Goal: Check status: Check status

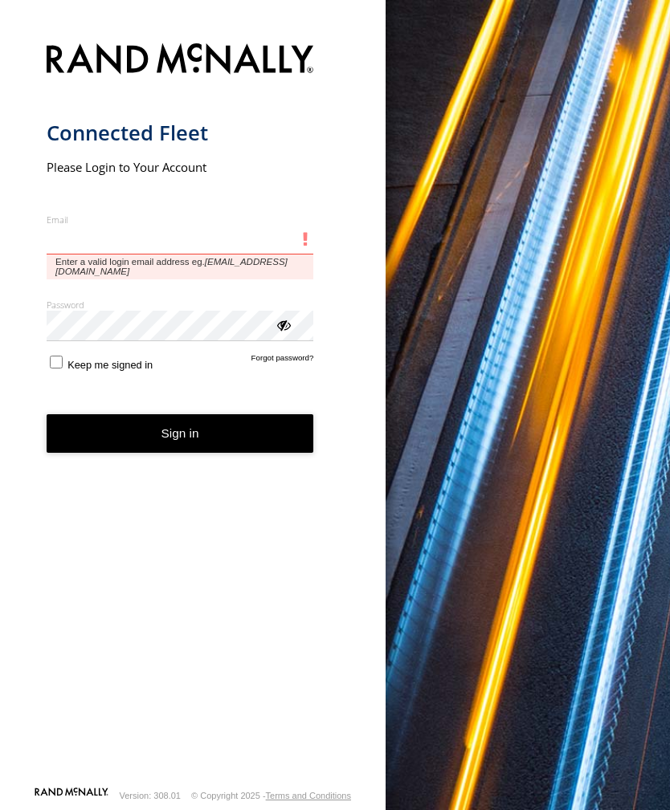
type input "**********"
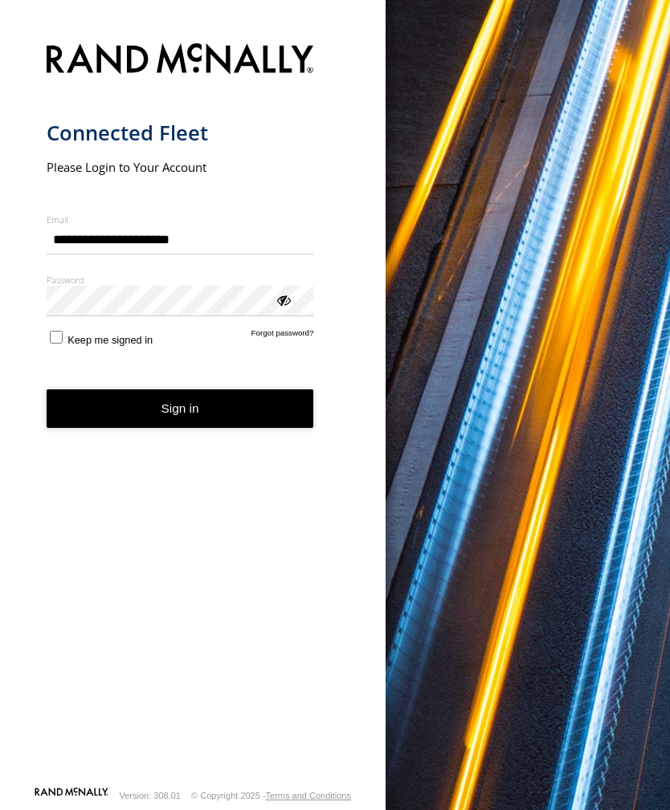
click at [180, 415] on button "Sign in" at bounding box center [180, 408] width 267 height 39
click at [199, 421] on button "Sign in" at bounding box center [180, 408] width 267 height 39
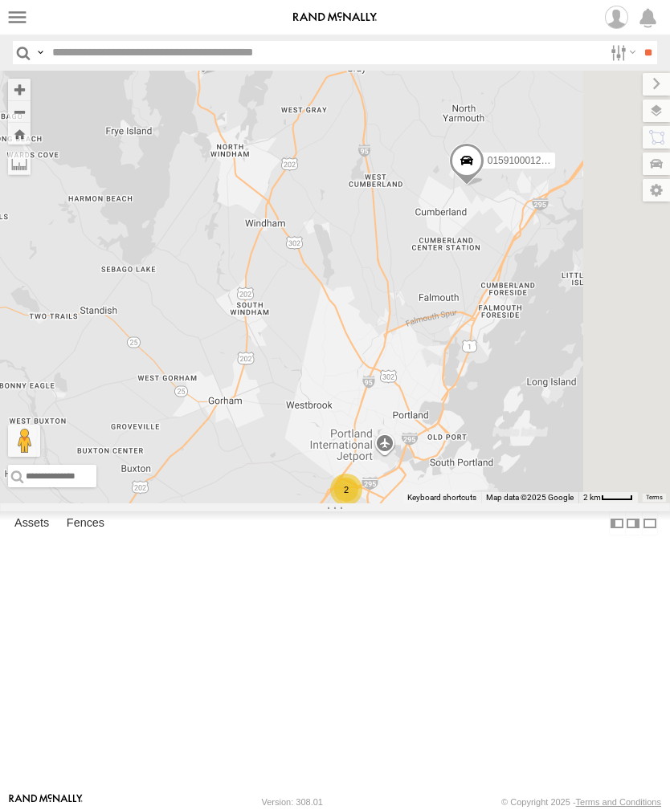
click at [25, 16] on label at bounding box center [17, 17] width 23 height 23
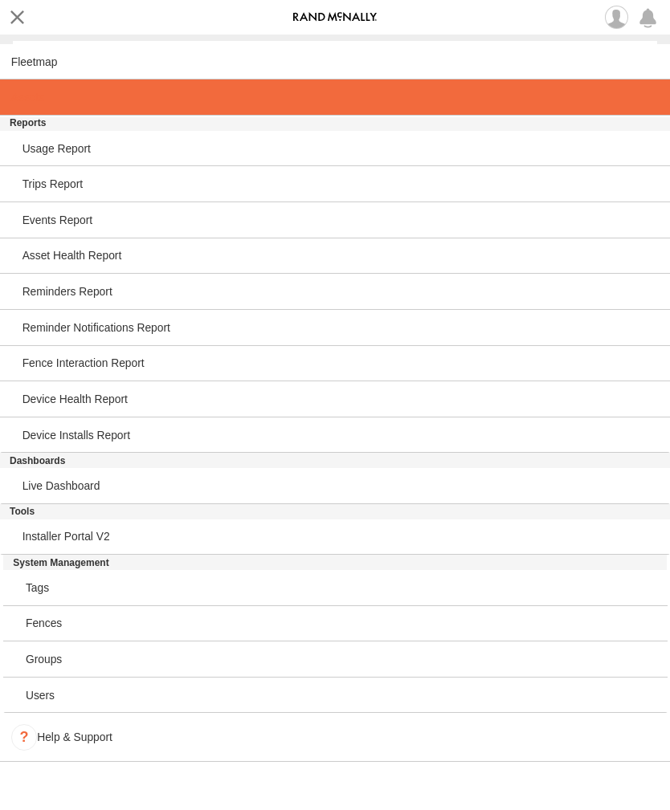
click at [39, 110] on link at bounding box center [335, 97] width 670 height 36
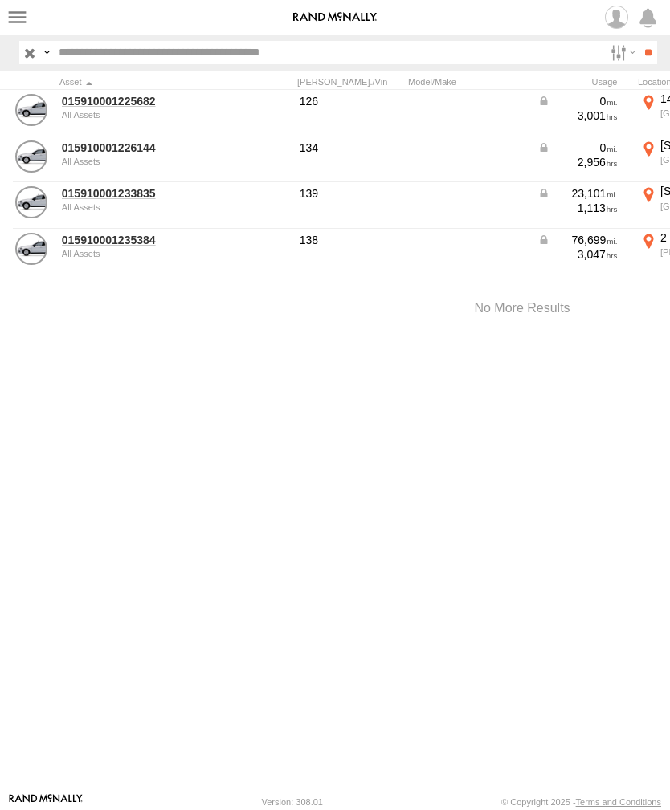
click at [108, 199] on link "015910001233835" at bounding box center [140, 193] width 156 height 14
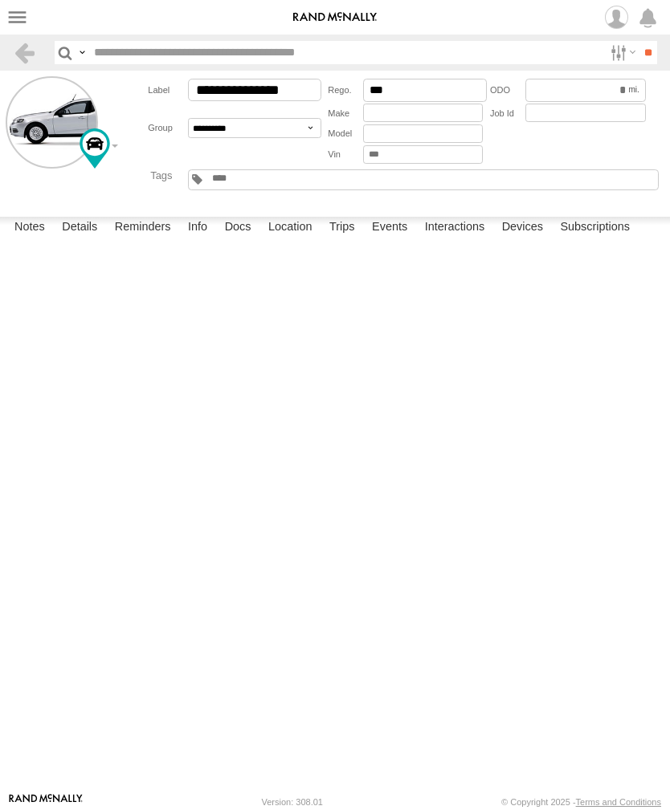
click at [396, 239] on label "Events" at bounding box center [389, 228] width 51 height 22
click at [26, 11] on label at bounding box center [17, 17] width 23 height 23
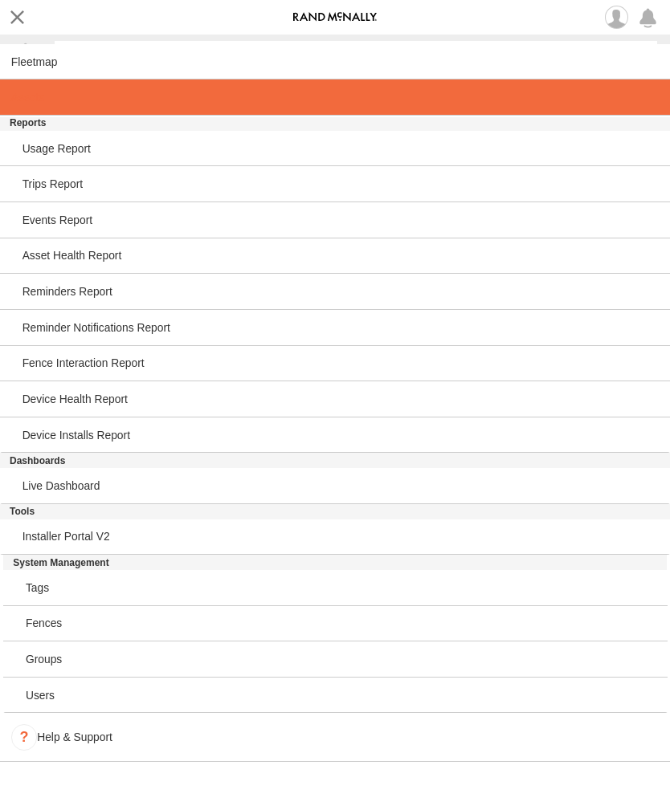
click at [44, 108] on link at bounding box center [335, 97] width 670 height 36
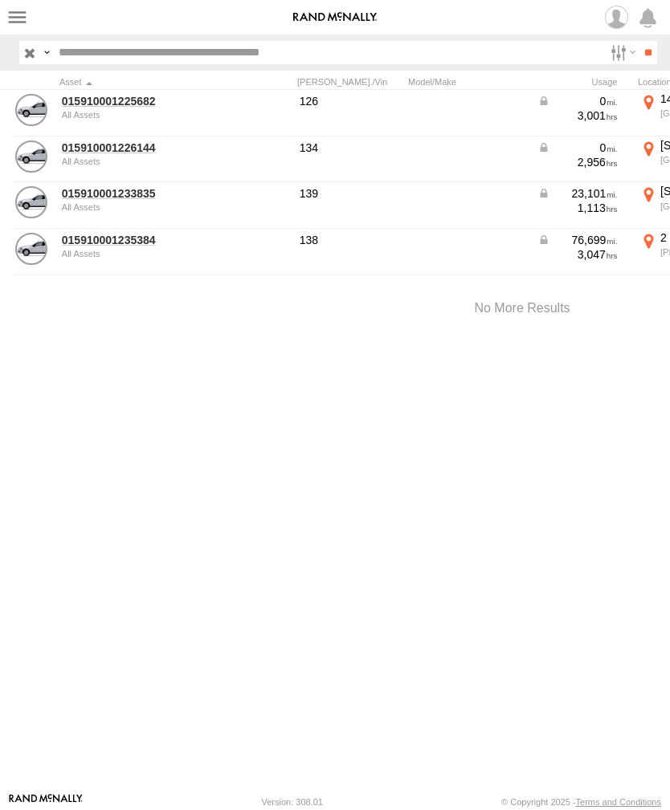
click at [117, 154] on link "015910001226144" at bounding box center [140, 148] width 156 height 14
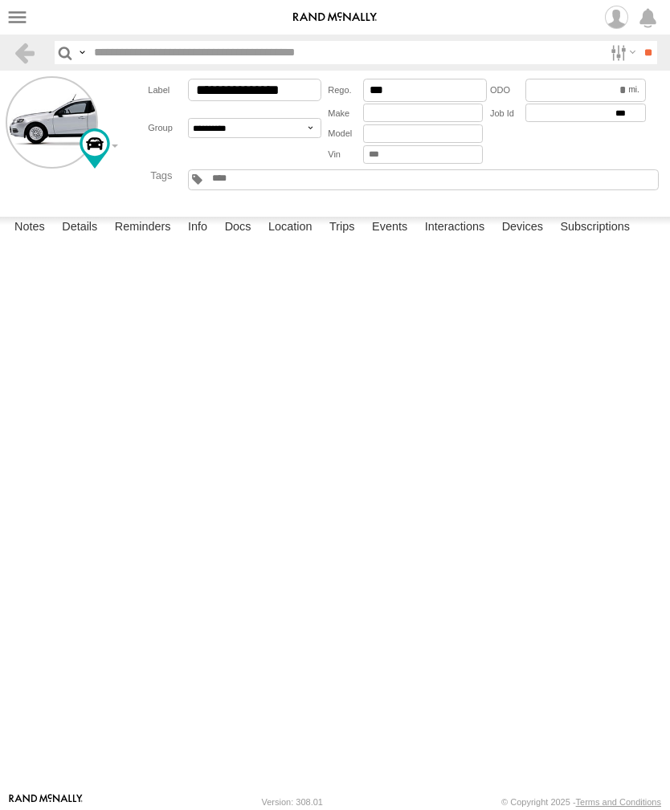
click at [397, 239] on label "Events" at bounding box center [389, 228] width 51 height 22
